Goal: Task Accomplishment & Management: Manage account settings

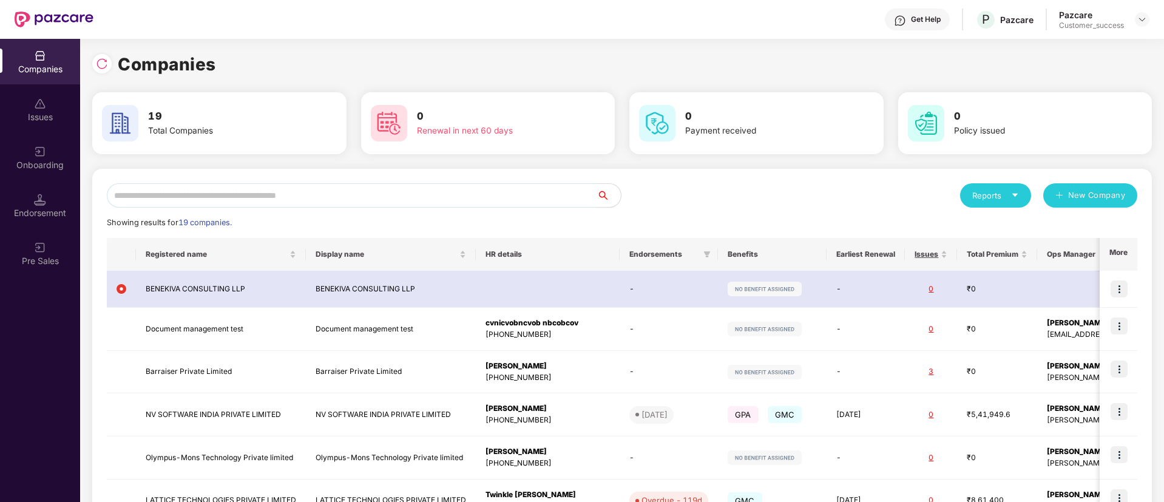
click at [424, 204] on input "text" at bounding box center [352, 195] width 490 height 24
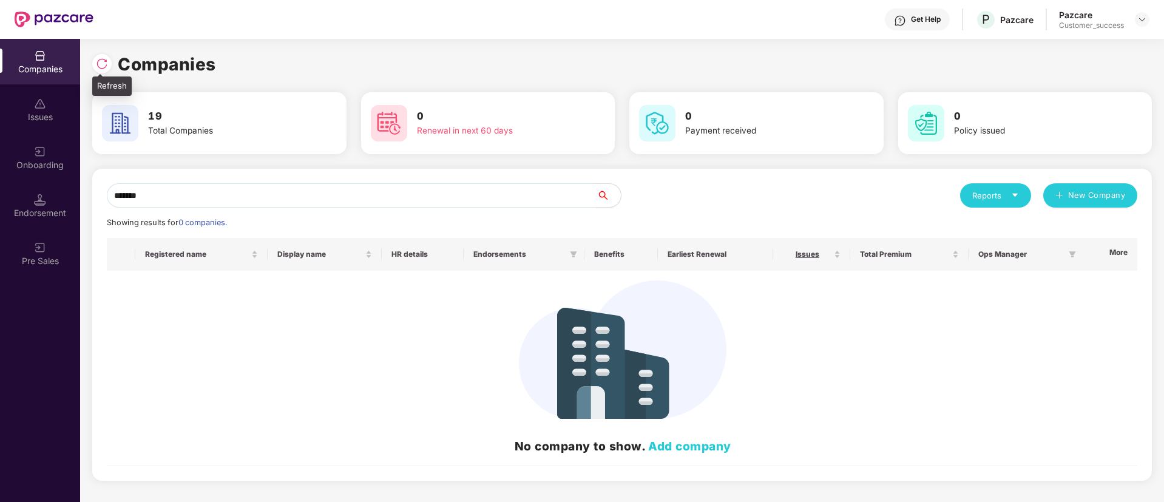
click at [106, 64] on img at bounding box center [102, 64] width 12 height 12
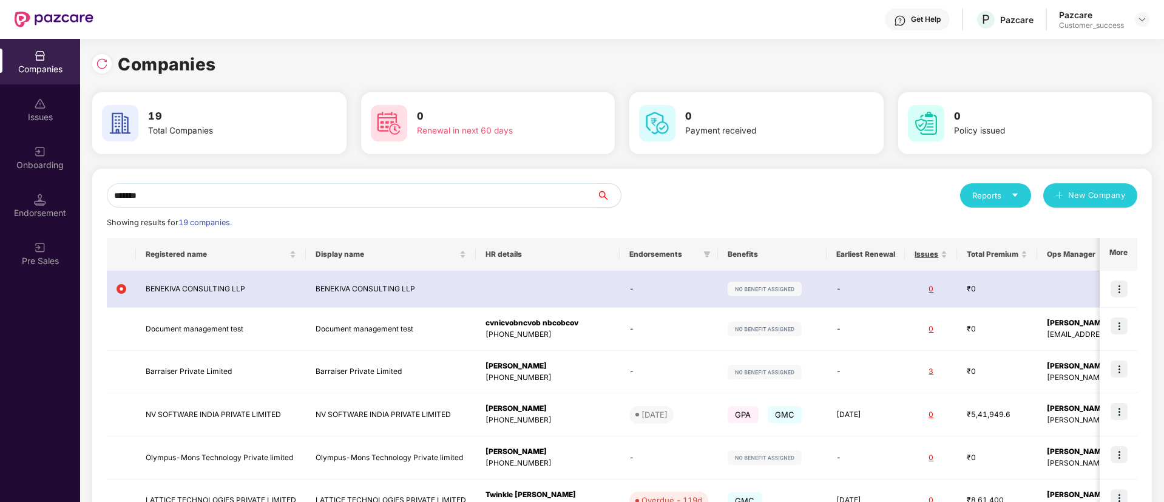
click at [188, 195] on input "*******" at bounding box center [352, 195] width 490 height 24
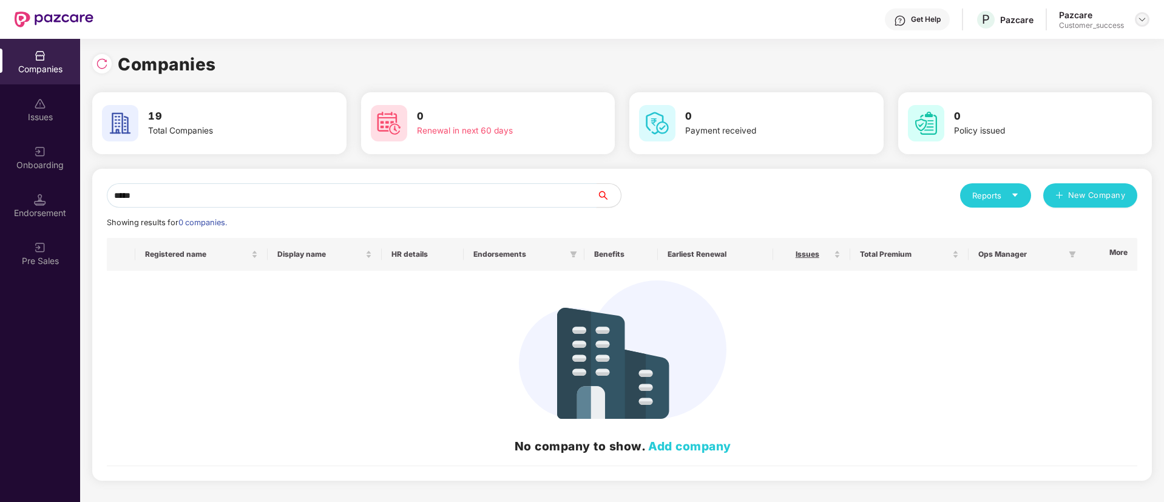
type input "*****"
click at [1142, 22] on img at bounding box center [1142, 20] width 10 height 10
click at [1113, 70] on div "Switch Partner" at bounding box center [1086, 72] width 158 height 24
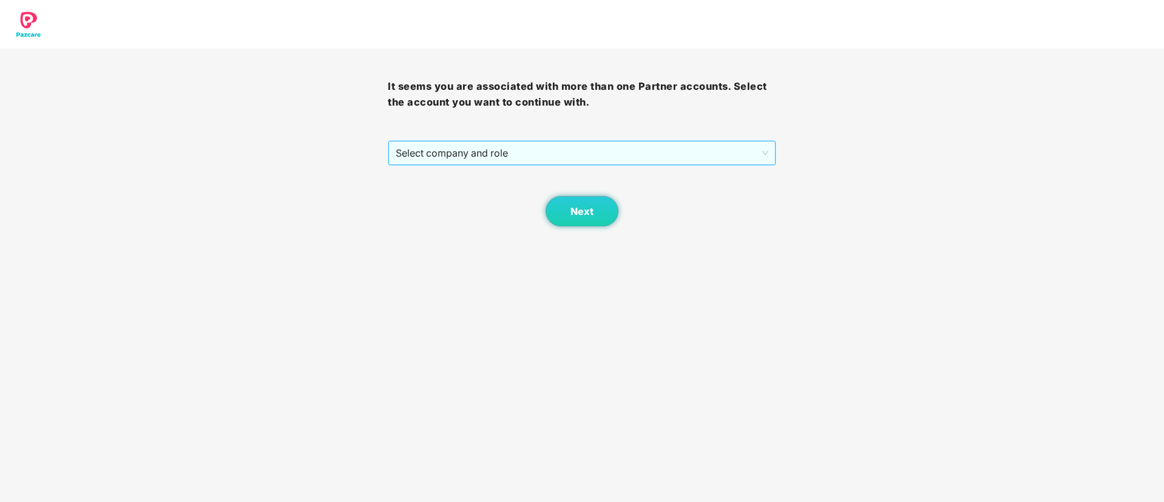
click at [499, 157] on span "Select company and role" at bounding box center [582, 152] width 372 height 23
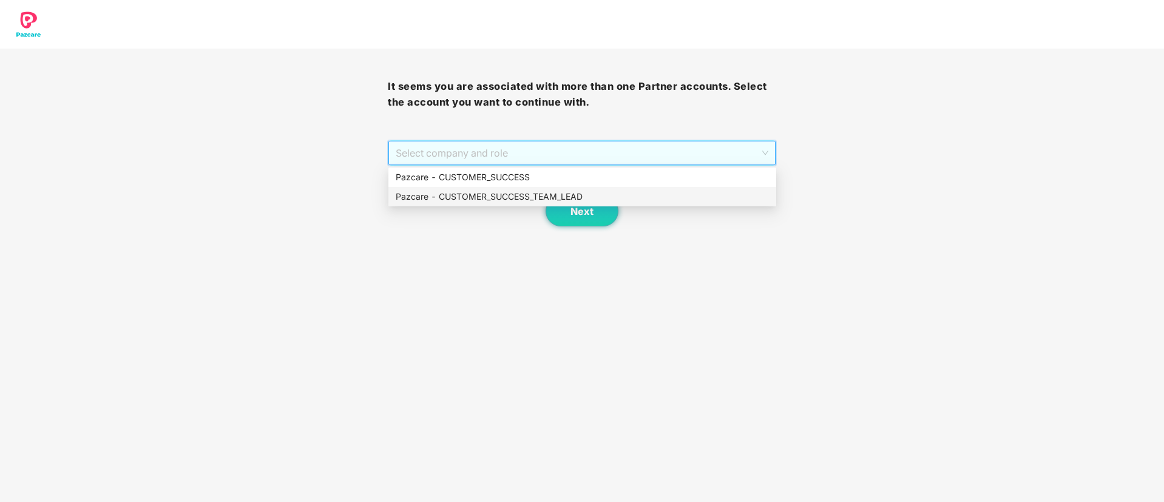
click at [502, 201] on div "Pazcare - CUSTOMER_SUCCESS_TEAM_LEAD" at bounding box center [582, 196] width 373 height 13
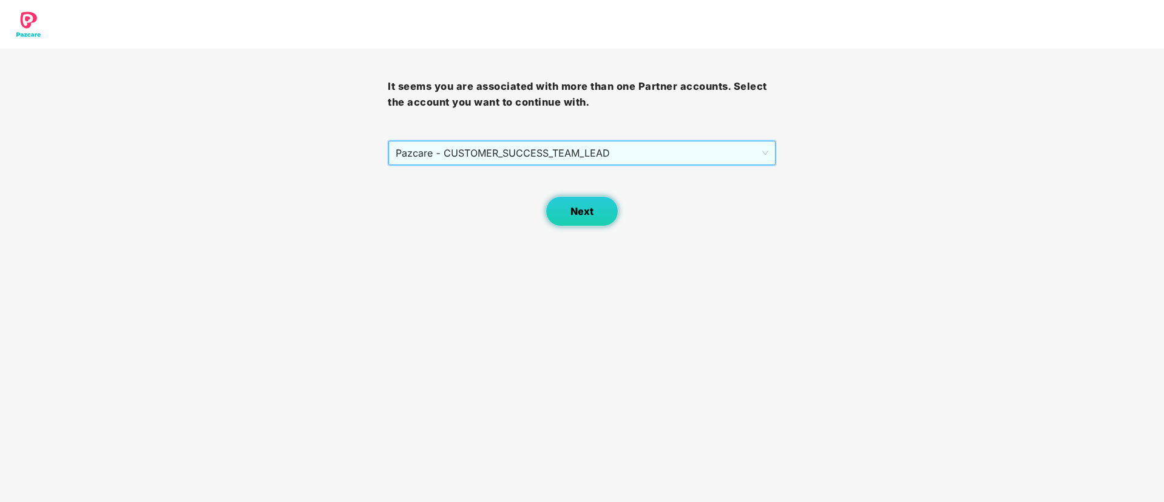
click at [598, 209] on button "Next" at bounding box center [581, 211] width 73 height 30
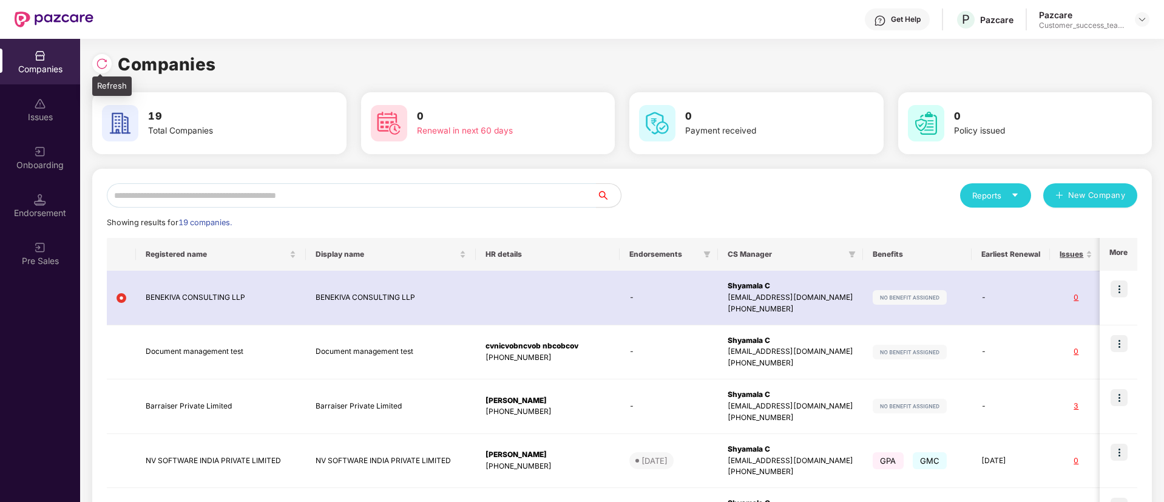
click at [102, 51] on div at bounding box center [104, 62] width 25 height 22
click at [102, 65] on img at bounding box center [102, 64] width 12 height 12
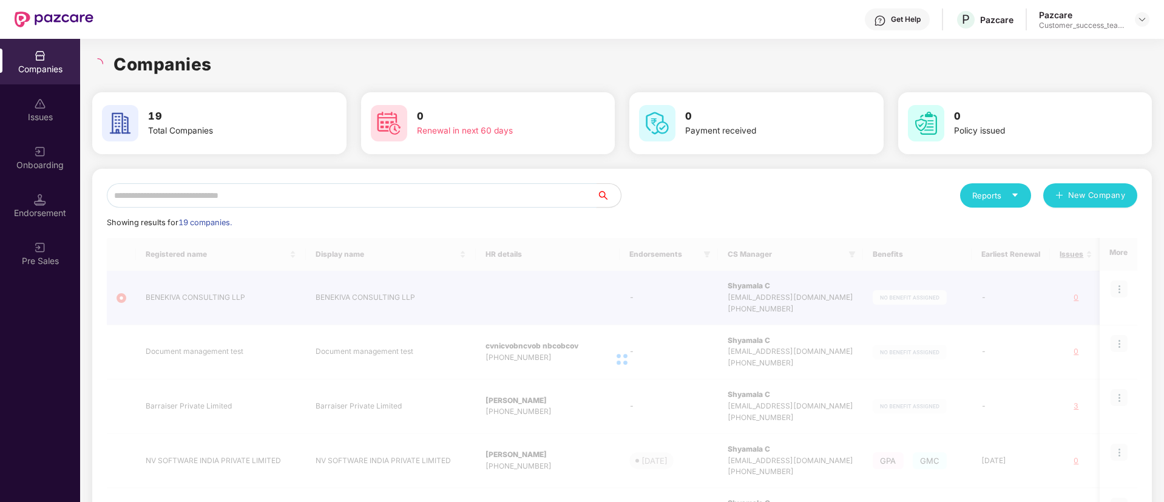
click at [370, 198] on input "text" at bounding box center [352, 195] width 490 height 24
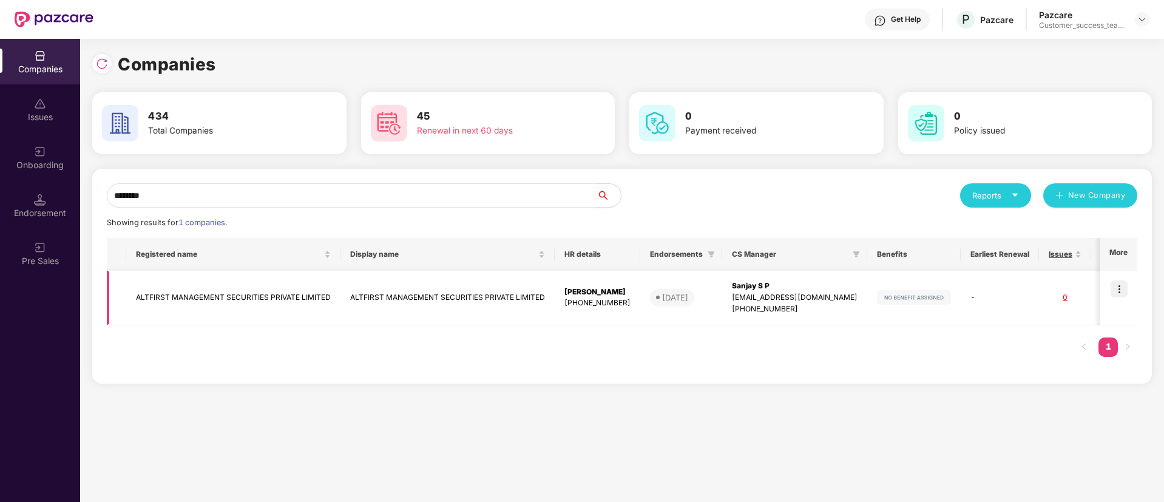
type input "********"
click at [1122, 295] on img at bounding box center [1118, 288] width 17 height 17
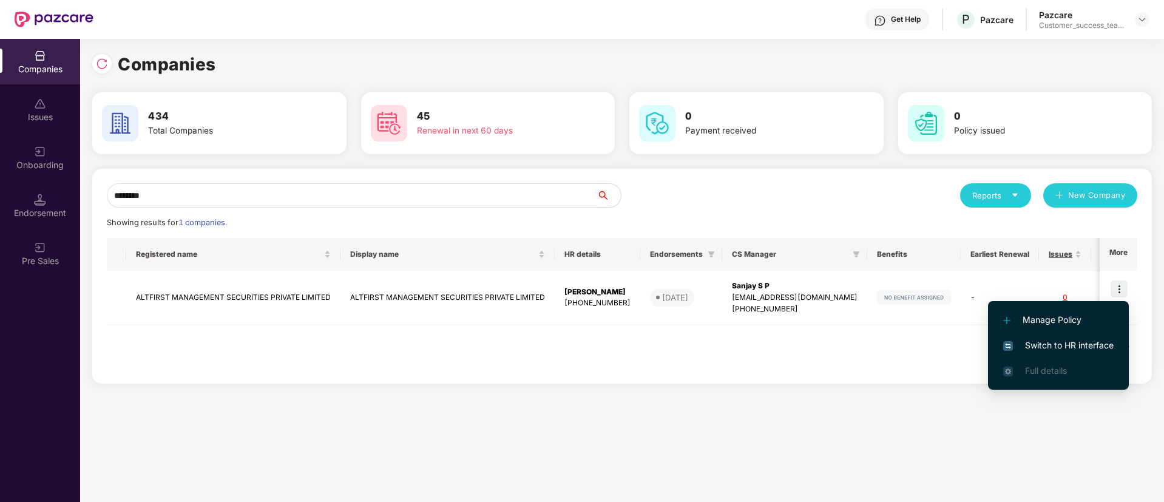
click at [1102, 350] on span "Switch to HR interface" at bounding box center [1058, 345] width 110 height 13
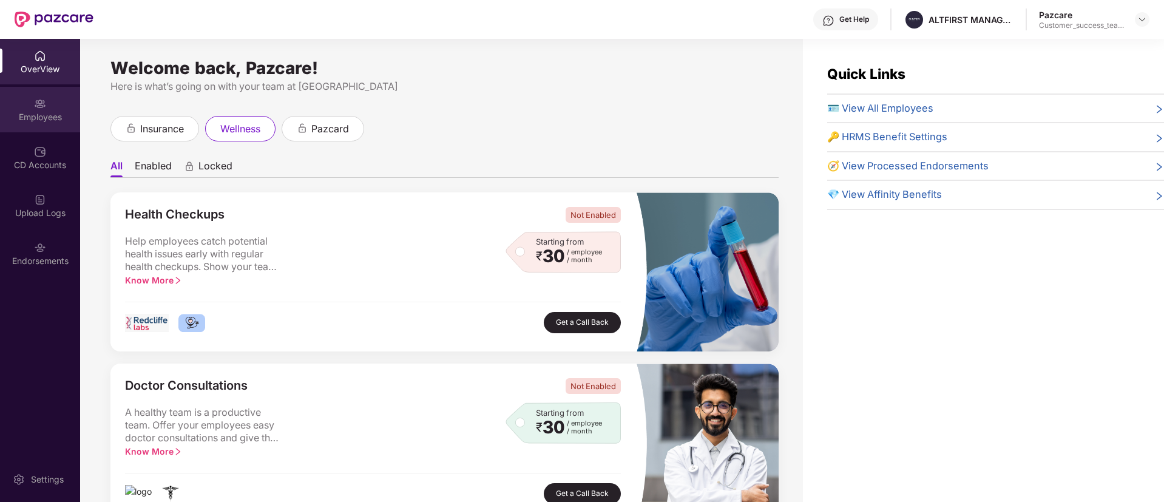
click at [52, 111] on div "Employees" at bounding box center [40, 117] width 80 height 12
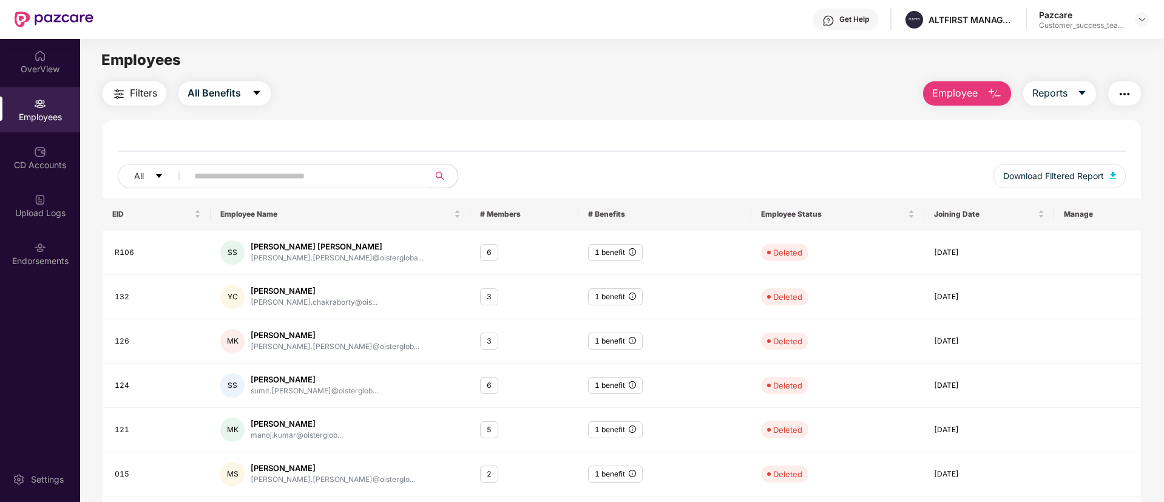
click at [274, 171] on input "text" at bounding box center [303, 176] width 218 height 18
type input "******"
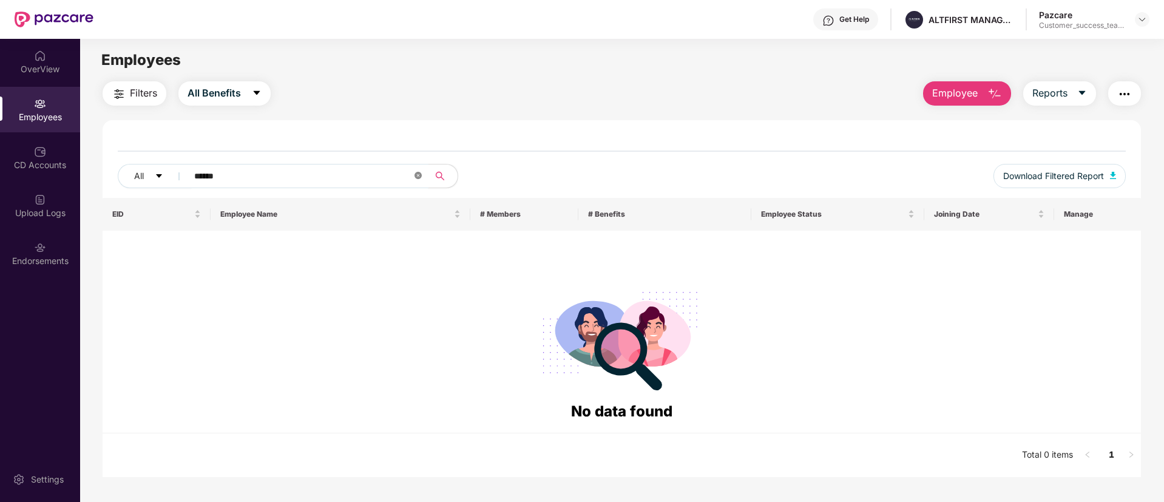
click at [422, 172] on icon "close-circle" at bounding box center [417, 175] width 7 height 7
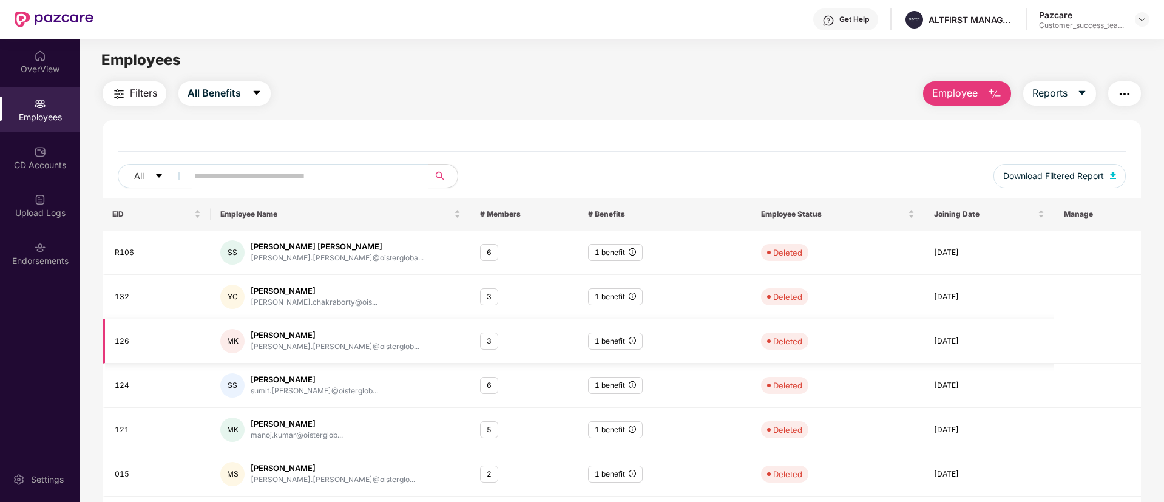
scroll to position [215, 0]
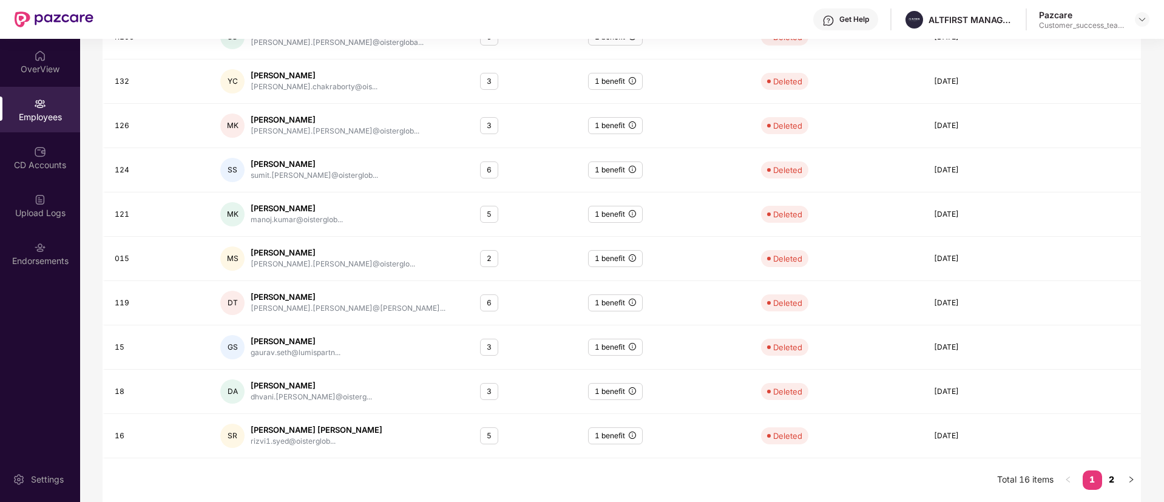
click at [1114, 478] on link "2" at bounding box center [1111, 479] width 19 height 18
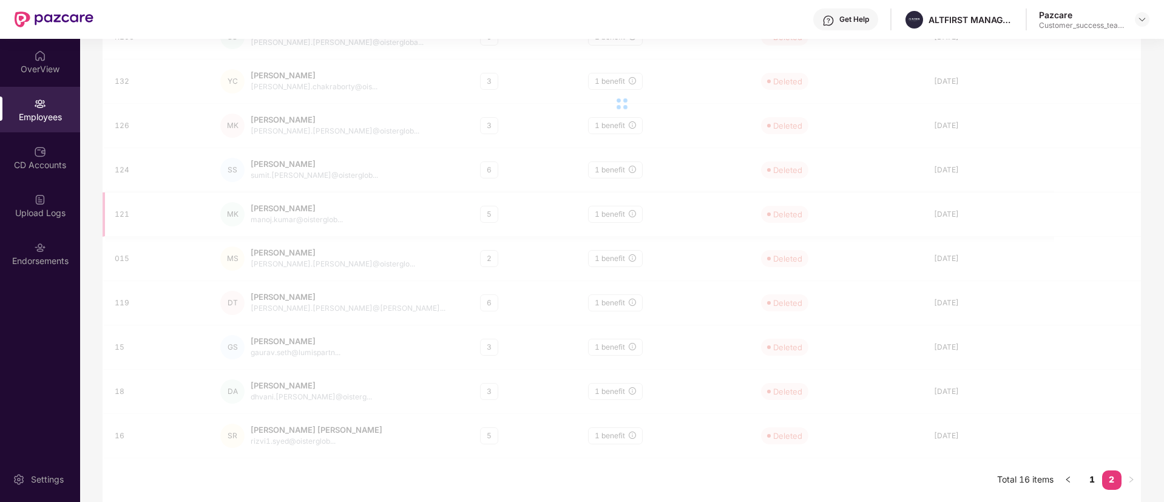
scroll to position [39, 0]
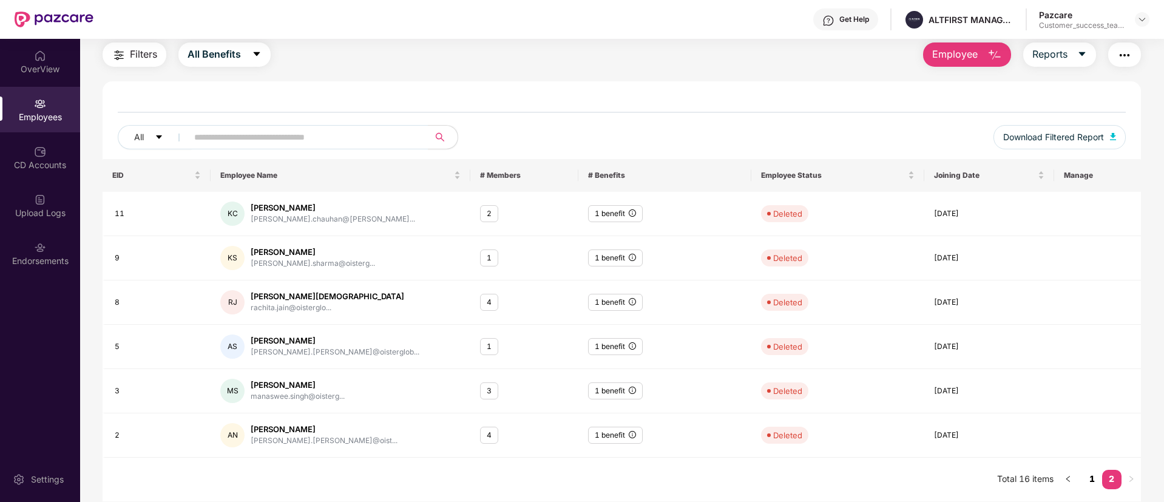
click at [1093, 476] on link "1" at bounding box center [1091, 479] width 19 height 18
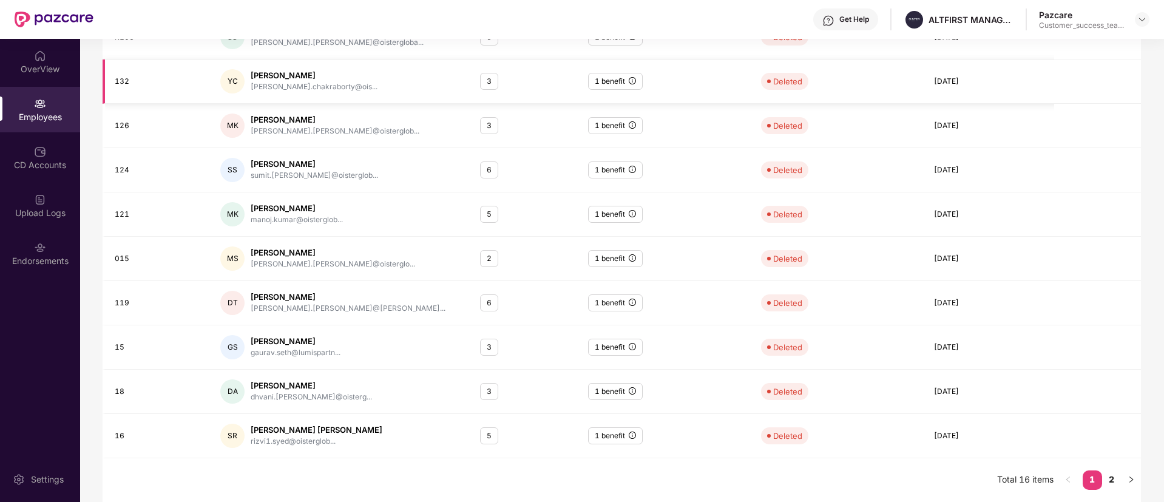
scroll to position [0, 0]
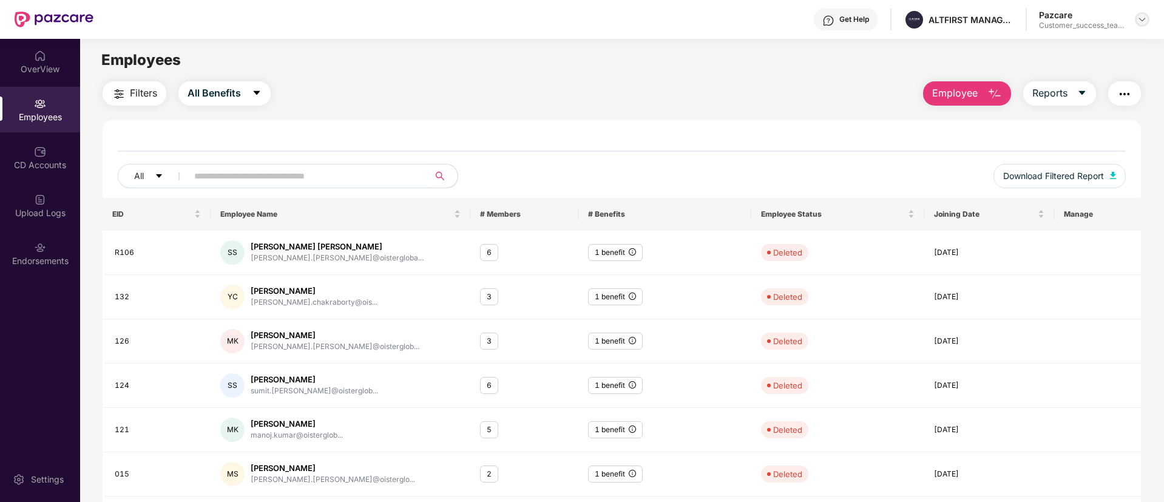
click at [1144, 22] on img at bounding box center [1142, 20] width 10 height 10
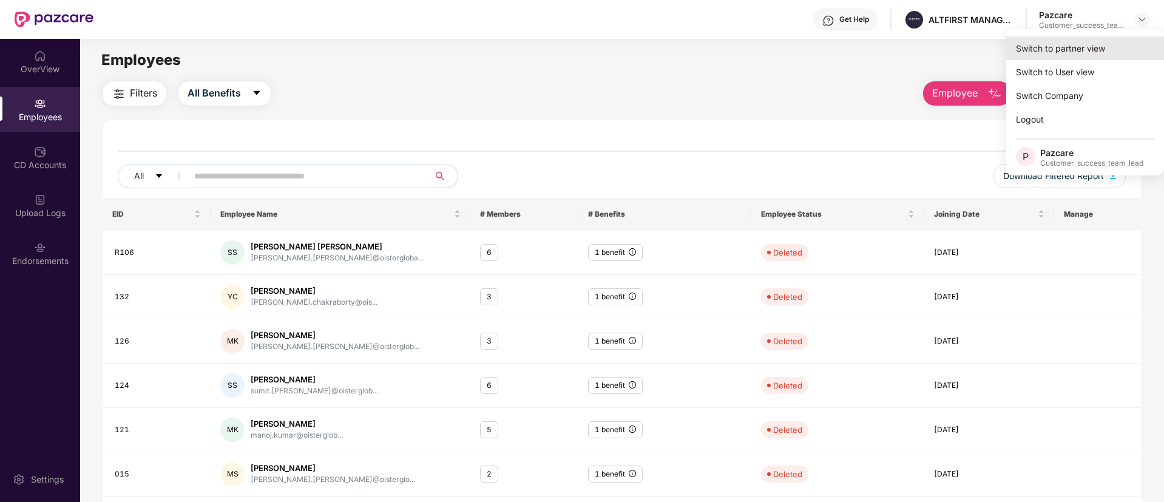
click at [1123, 53] on div "Switch to partner view" at bounding box center [1085, 48] width 158 height 24
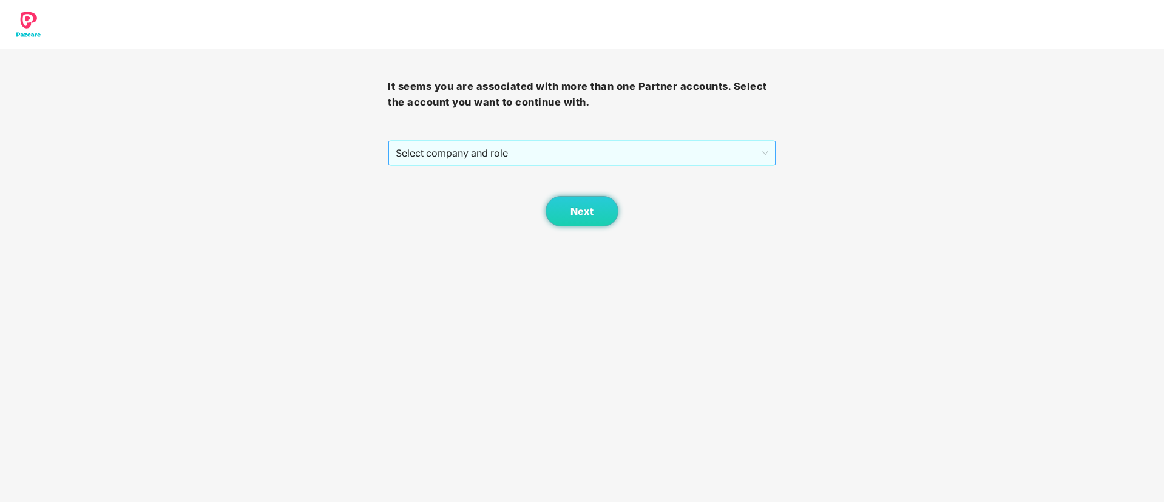
click at [516, 152] on span "Select company and role" at bounding box center [582, 152] width 372 height 23
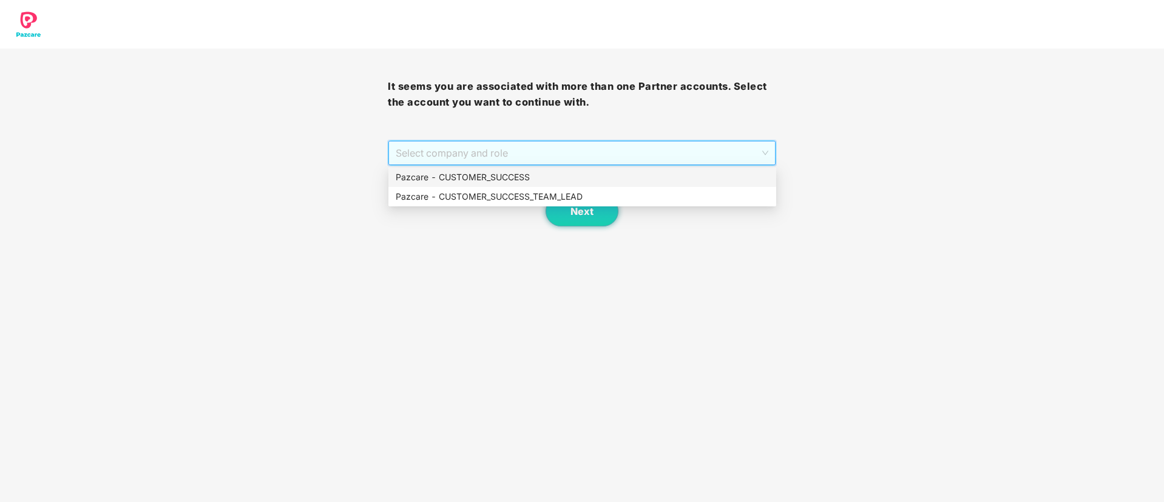
click at [513, 182] on div "Pazcare - CUSTOMER_SUCCESS" at bounding box center [582, 176] width 373 height 13
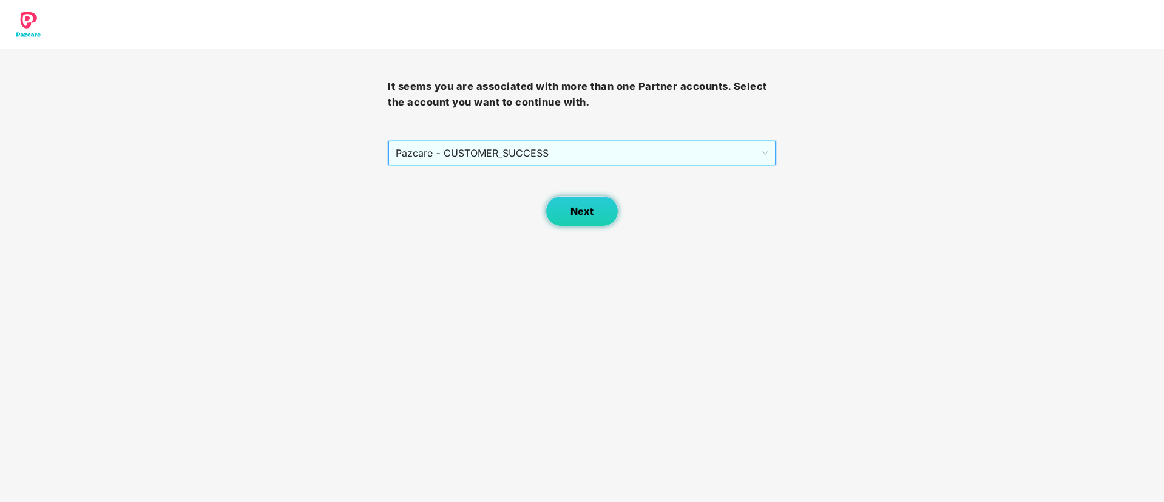
click at [590, 212] on span "Next" at bounding box center [581, 212] width 23 height 12
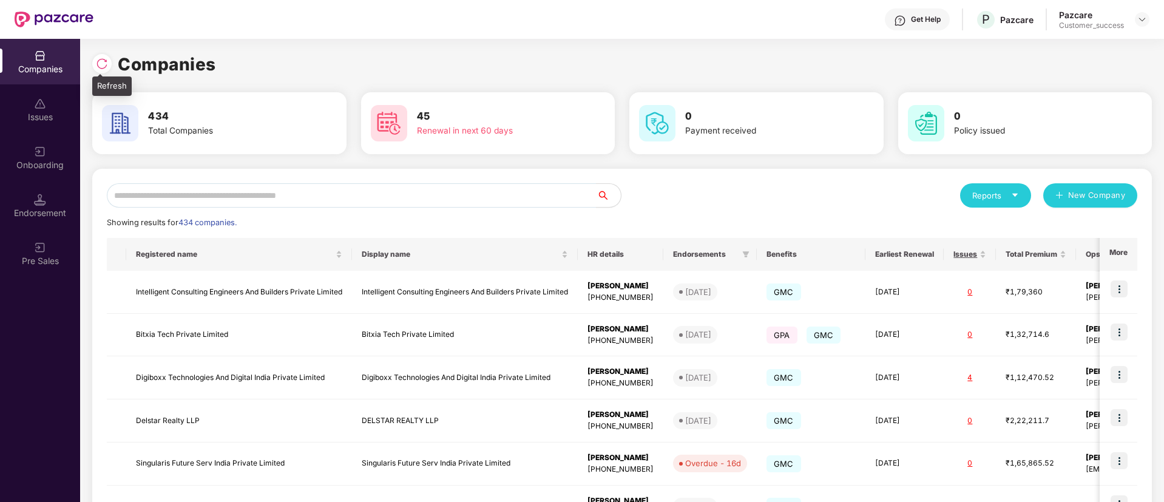
click at [100, 62] on img at bounding box center [102, 64] width 12 height 12
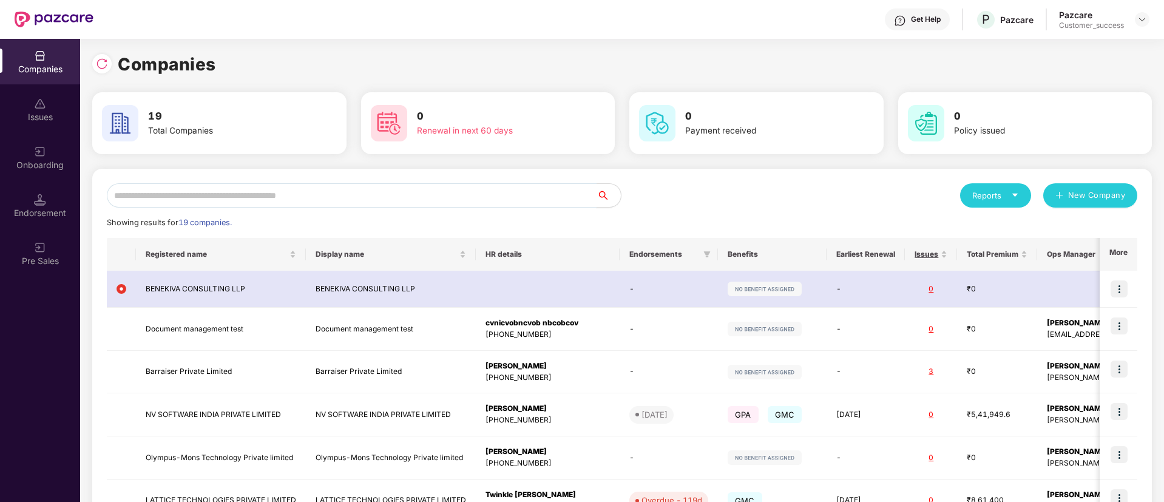
click at [360, 187] on input "text" at bounding box center [352, 195] width 490 height 24
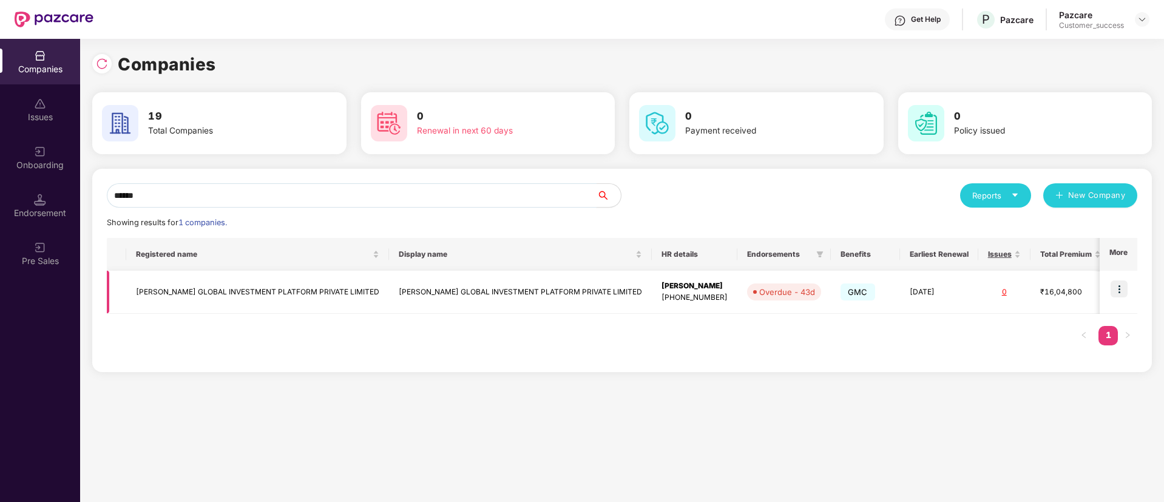
type input "******"
drag, startPoint x: 606, startPoint y: 298, endPoint x: 655, endPoint y: 297, distance: 49.2
click at [655, 297] on td "[PERSON_NAME] [PHONE_NUMBER]" at bounding box center [695, 292] width 86 height 43
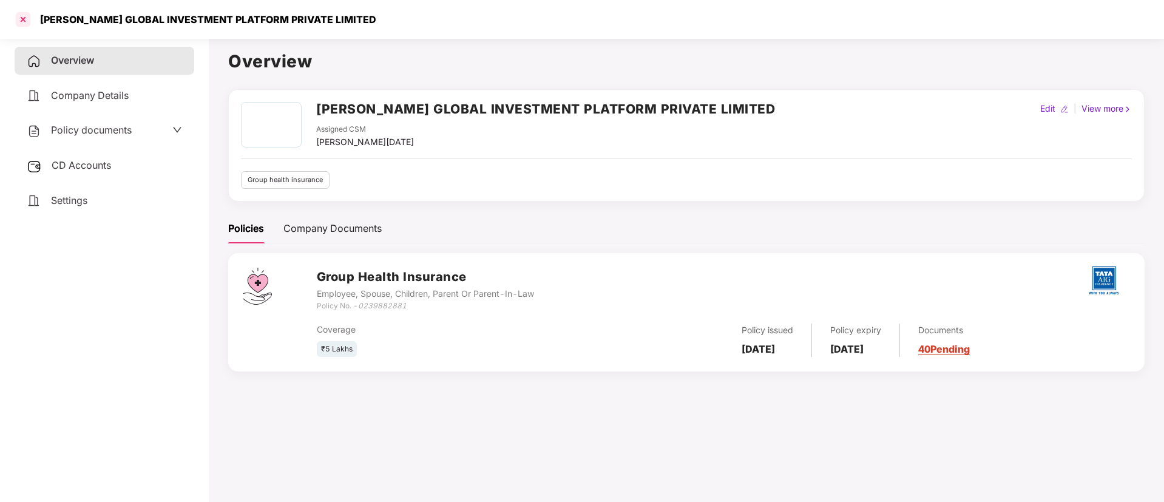
click at [22, 22] on div at bounding box center [22, 19] width 19 height 19
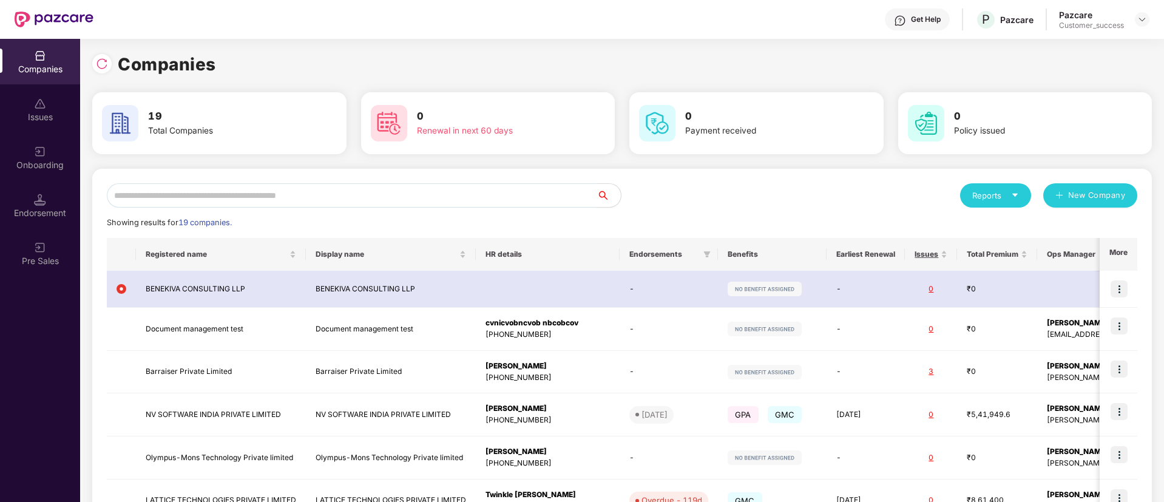
click at [448, 192] on input "text" at bounding box center [352, 195] width 490 height 24
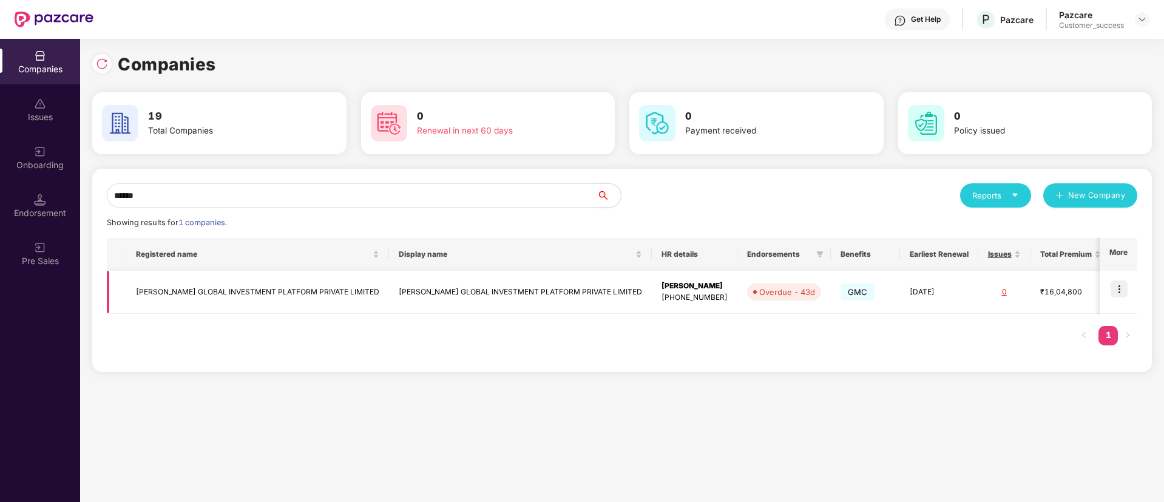
type input "******"
click at [1122, 288] on img at bounding box center [1118, 288] width 17 height 17
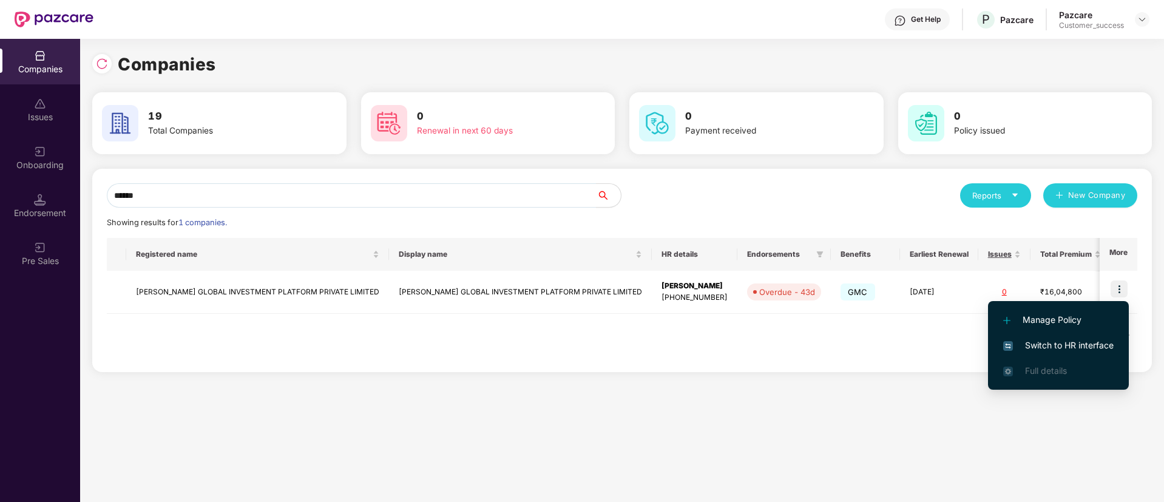
click at [1091, 346] on span "Switch to HR interface" at bounding box center [1058, 345] width 110 height 13
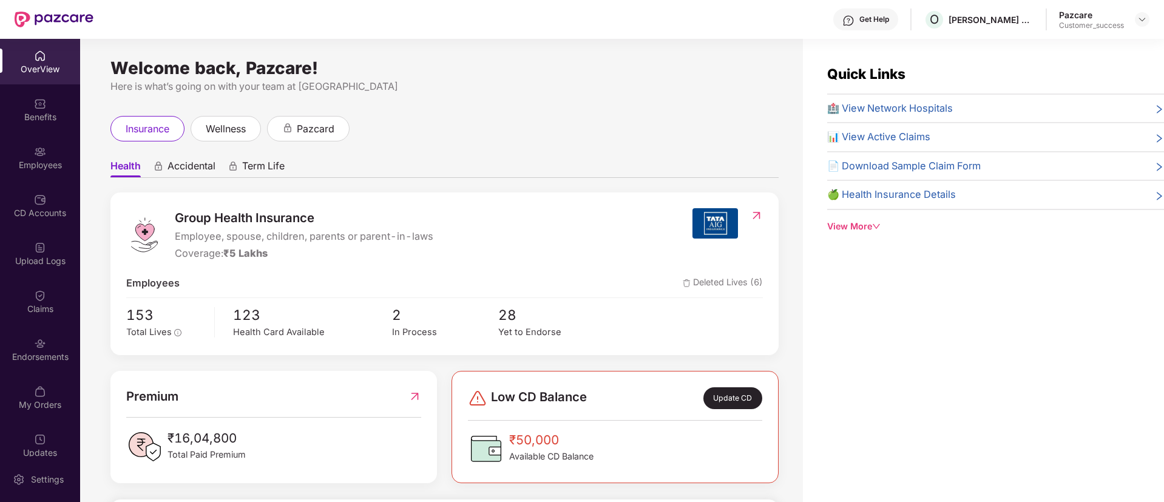
click at [36, 161] on div "Employees" at bounding box center [40, 165] width 80 height 12
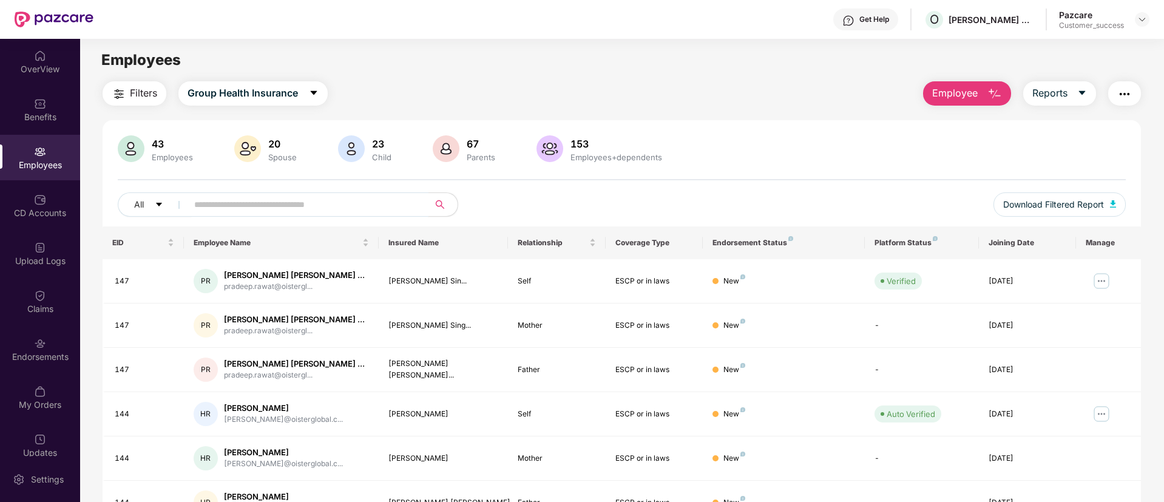
click at [283, 208] on input "text" at bounding box center [303, 204] width 218 height 18
type input "*"
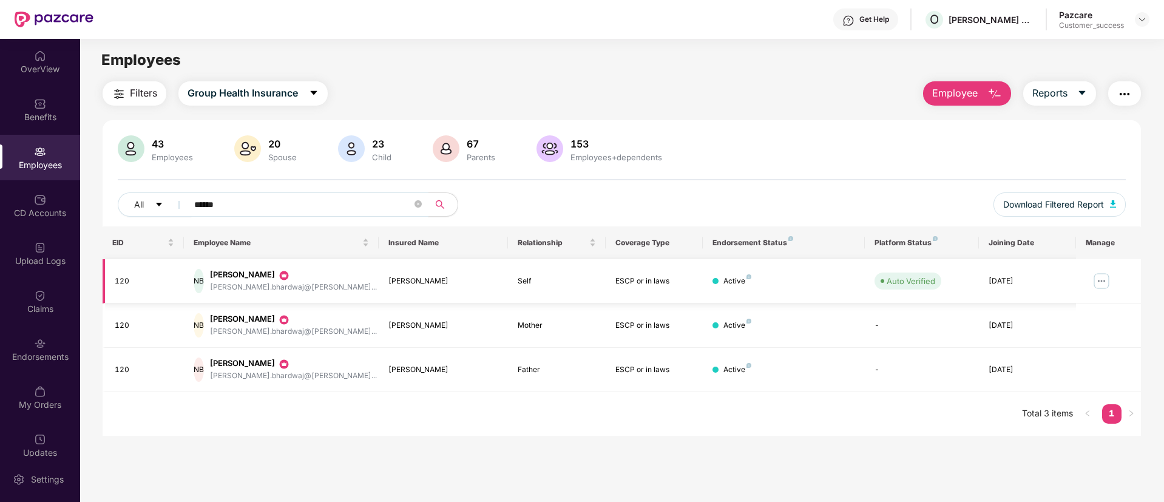
type input "******"
click at [1102, 280] on img at bounding box center [1101, 280] width 19 height 19
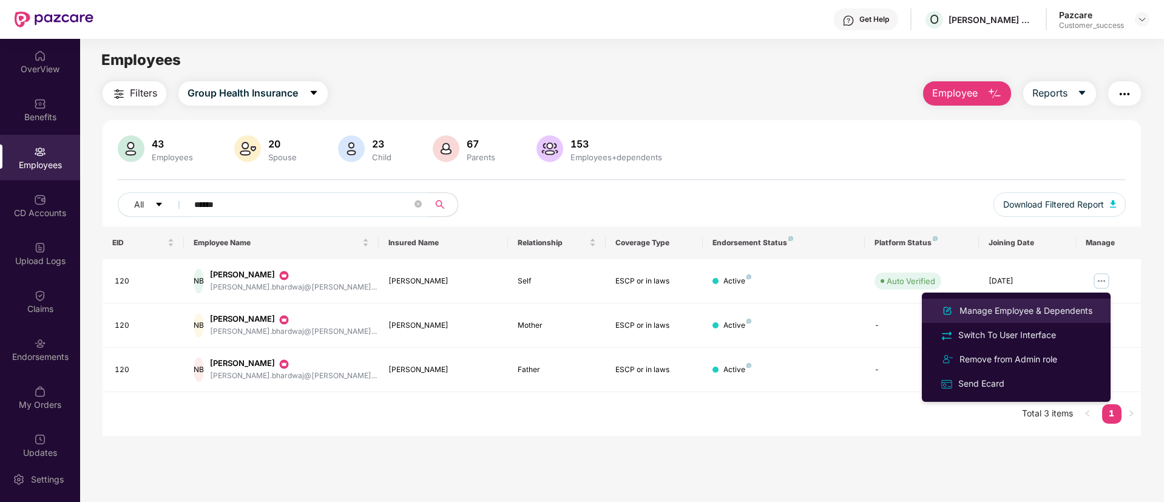
click at [1088, 308] on div "Manage Employee & Dependents" at bounding box center [1026, 310] width 138 height 13
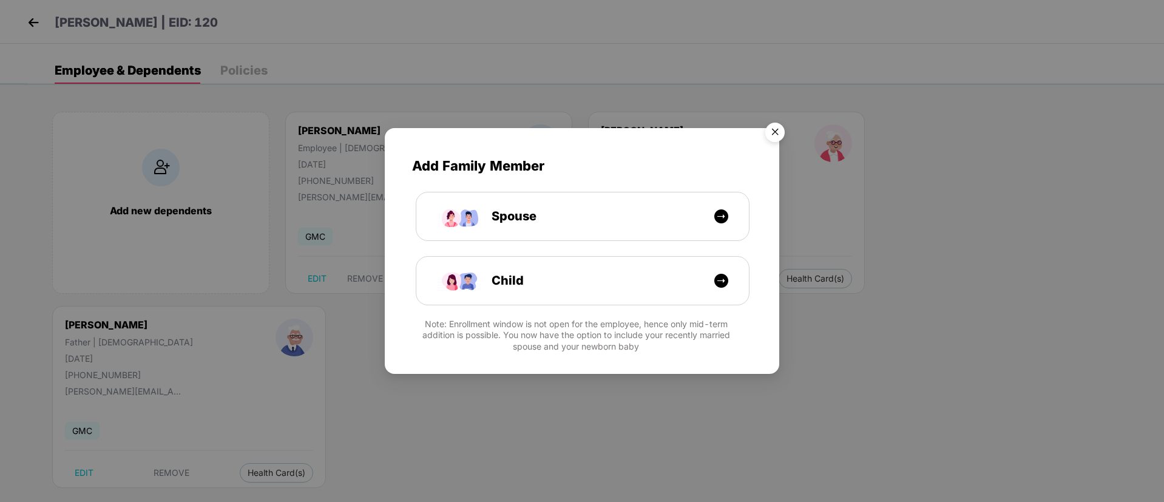
click at [769, 133] on img "Close" at bounding box center [775, 134] width 34 height 34
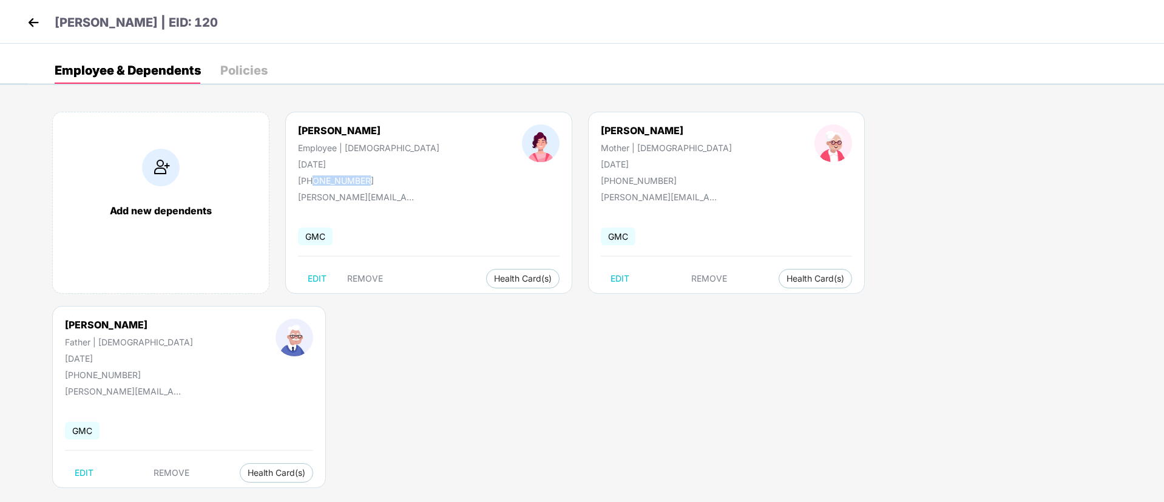
drag, startPoint x: 311, startPoint y: 183, endPoint x: 376, endPoint y: 181, distance: 64.3
click at [376, 181] on div "[PHONE_NUMBER]" at bounding box center [368, 180] width 141 height 10
copy div "9810292046"
click at [21, 16] on div "[PERSON_NAME] | EID: 120" at bounding box center [582, 22] width 1164 height 44
click at [30, 25] on img at bounding box center [33, 22] width 18 height 18
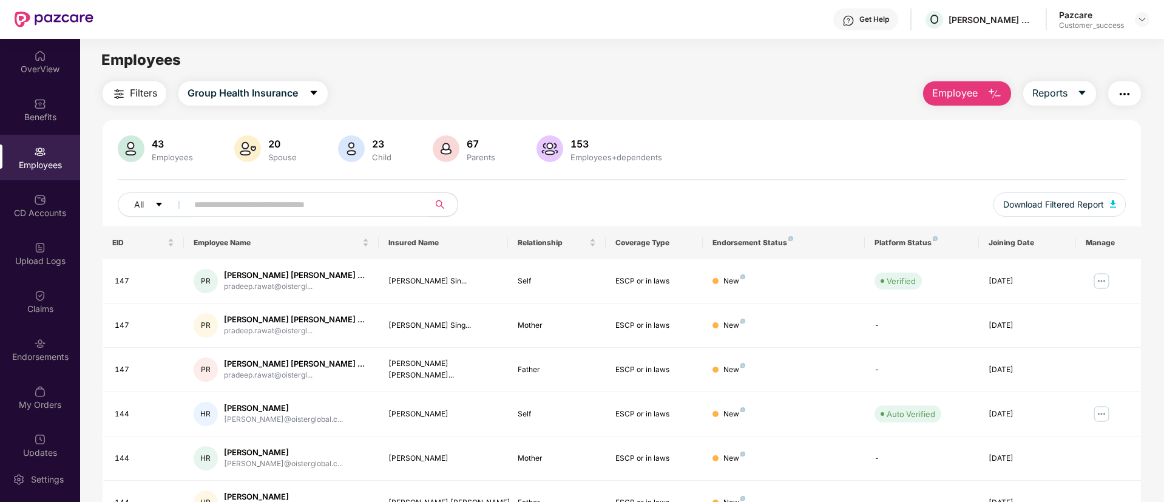
click at [231, 200] on input "text" at bounding box center [303, 204] width 218 height 18
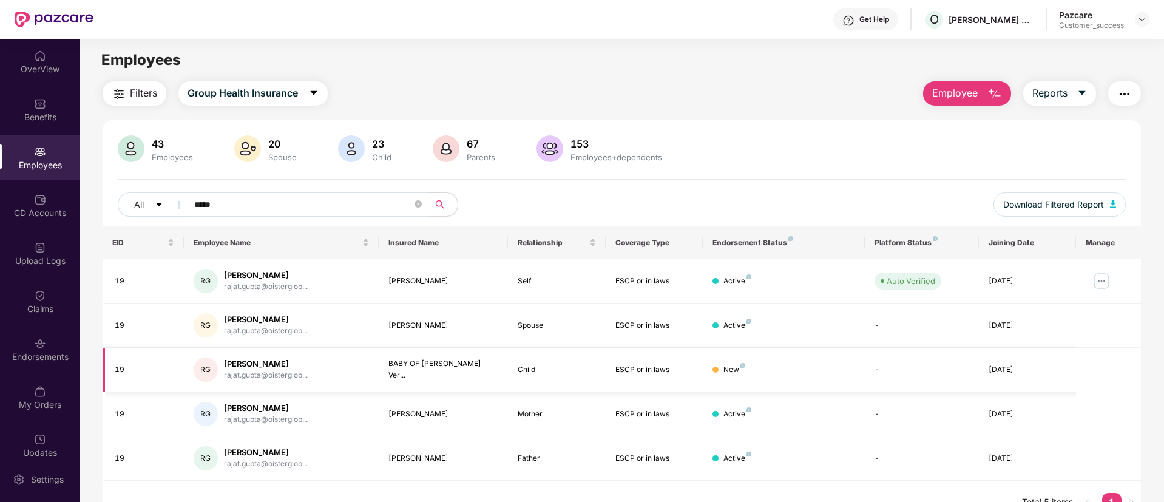
scroll to position [39, 0]
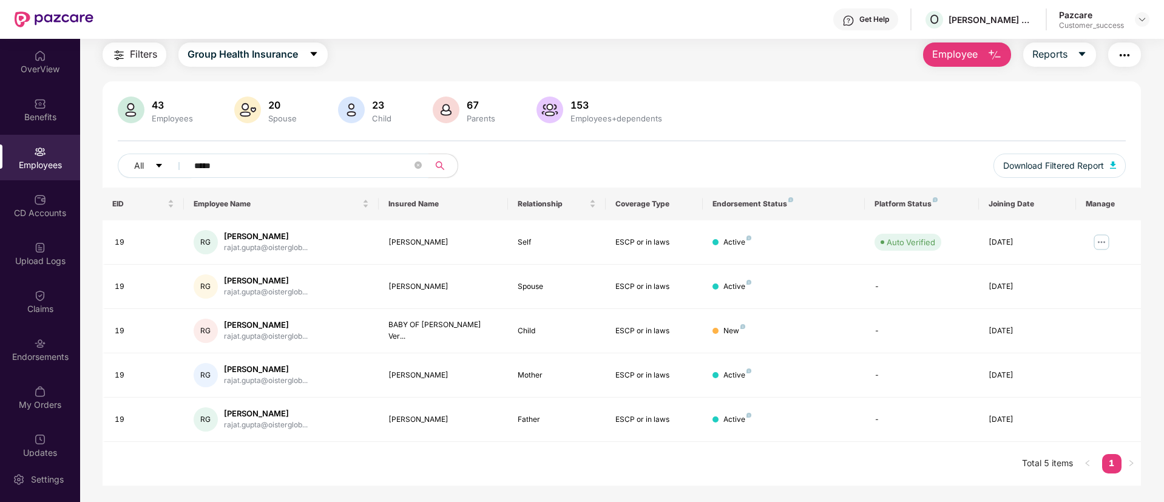
click at [243, 162] on input "*****" at bounding box center [303, 166] width 218 height 18
type input "*"
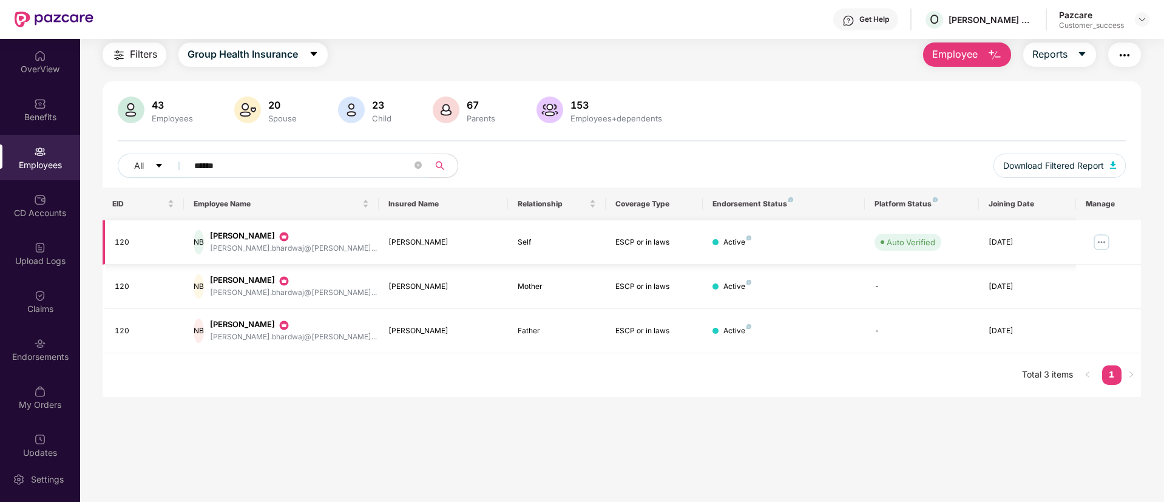
type input "******"
click at [1100, 241] on img at bounding box center [1101, 241] width 19 height 19
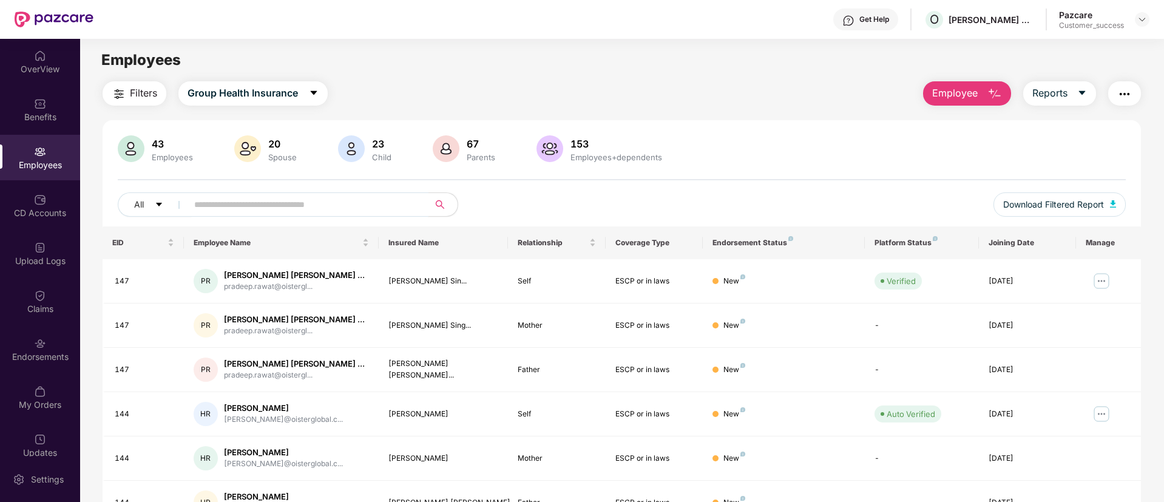
click at [242, 203] on input "text" at bounding box center [303, 204] width 218 height 18
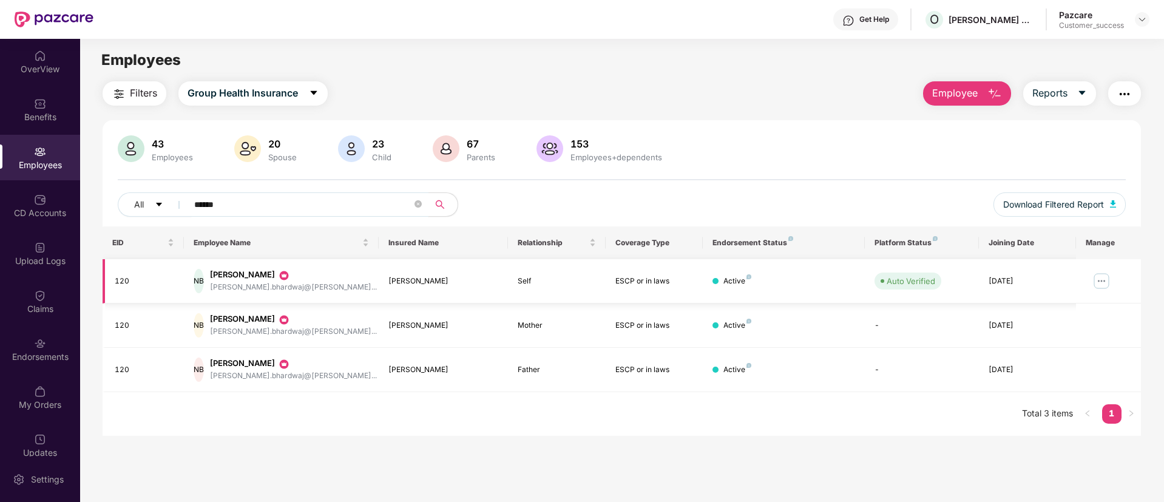
type input "******"
click at [1101, 276] on img at bounding box center [1101, 280] width 19 height 19
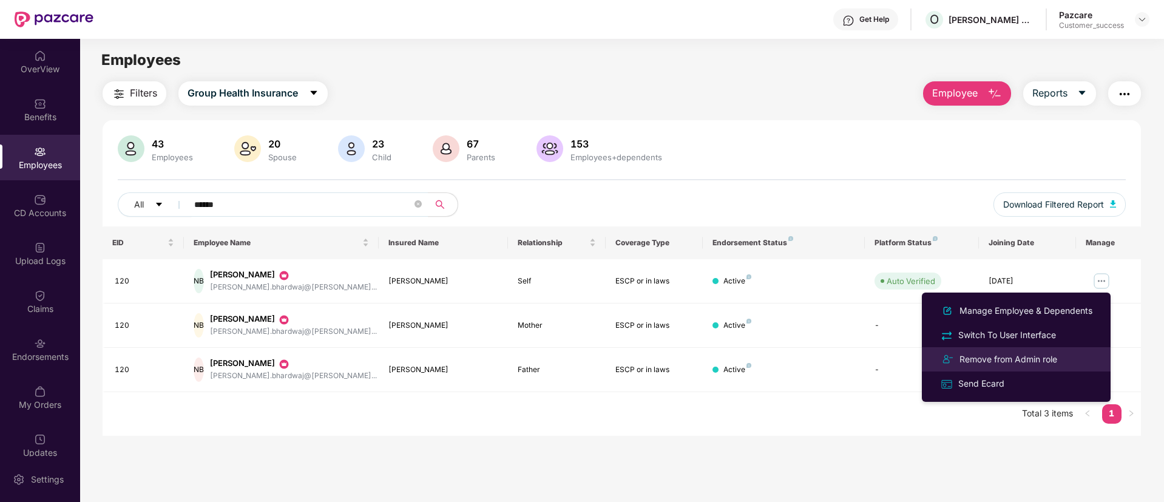
click at [1054, 368] on li "Remove from Admin role" at bounding box center [1016, 359] width 189 height 24
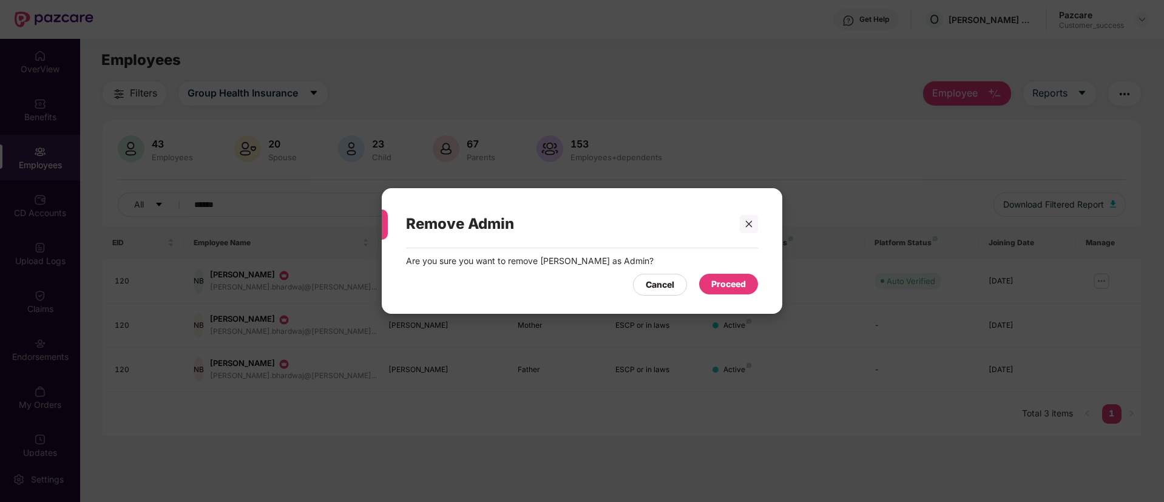
click at [715, 284] on div "Proceed" at bounding box center [728, 283] width 35 height 13
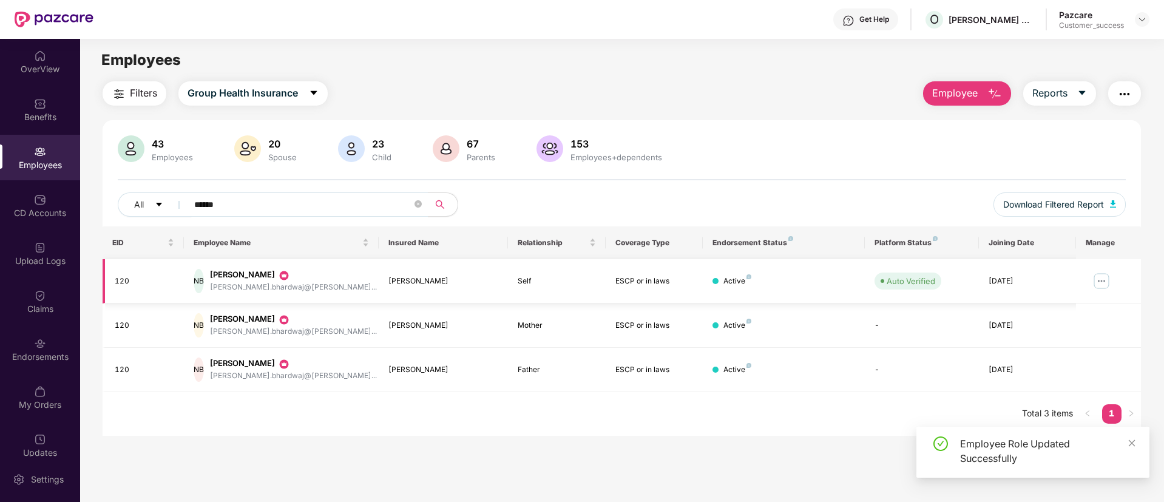
click at [1101, 283] on img at bounding box center [1101, 280] width 19 height 19
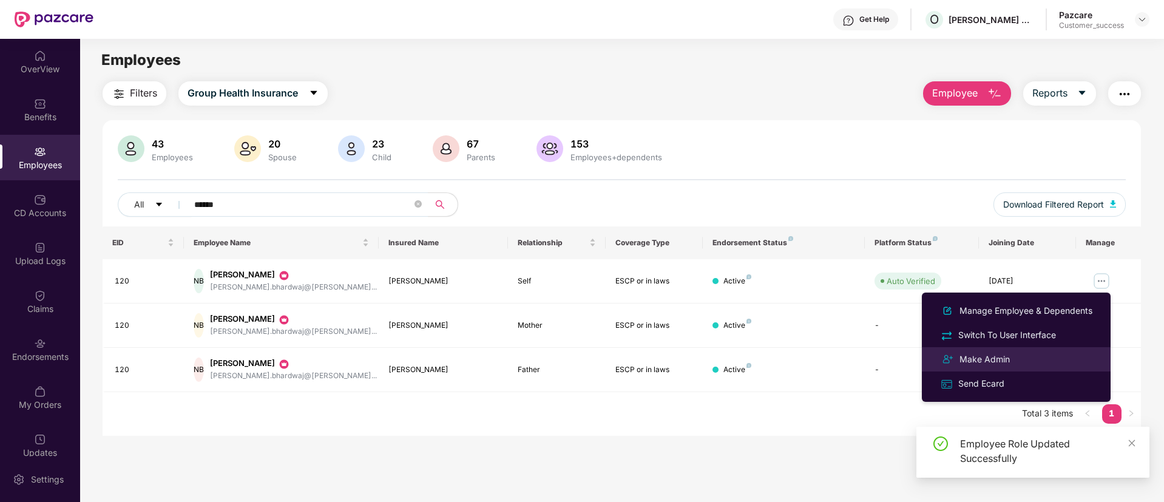
click at [1016, 359] on div "Make Admin" at bounding box center [1015, 359] width 157 height 15
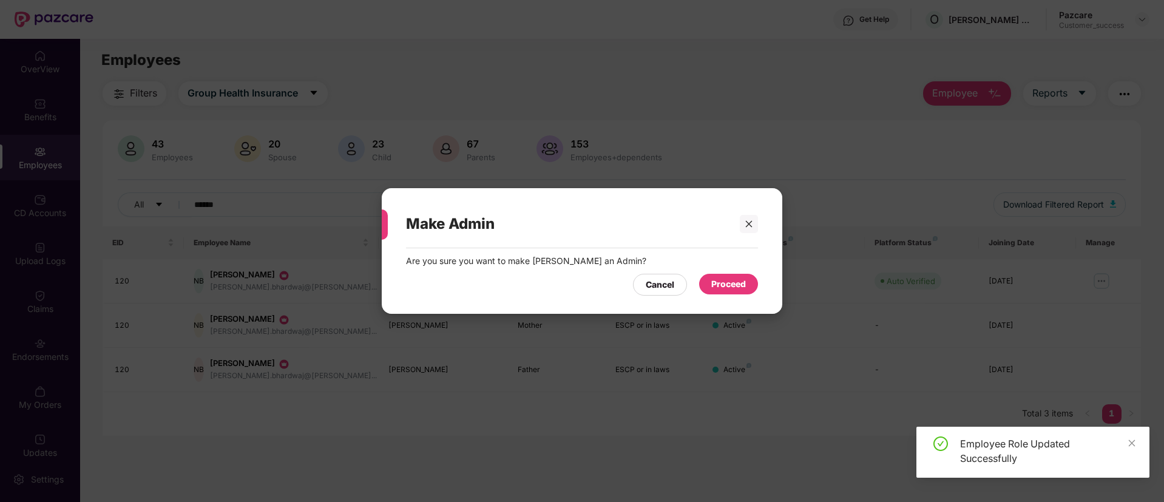
click at [736, 286] on div "Proceed" at bounding box center [728, 283] width 35 height 13
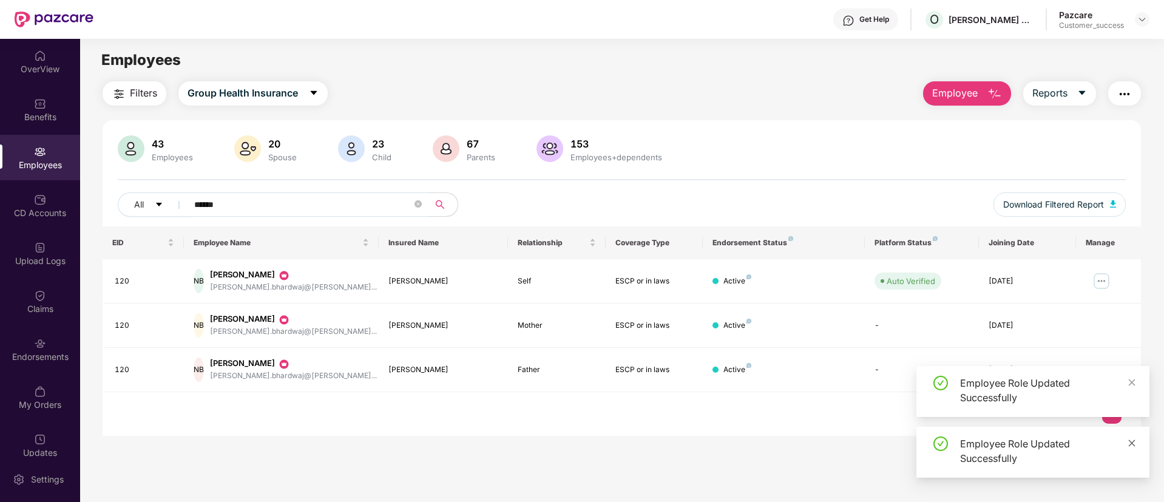
click at [1127, 439] on icon "close" at bounding box center [1131, 443] width 8 height 8
click at [1130, 444] on icon "close" at bounding box center [1132, 442] width 7 height 7
